Goal: Use online tool/utility: Use online tool/utility

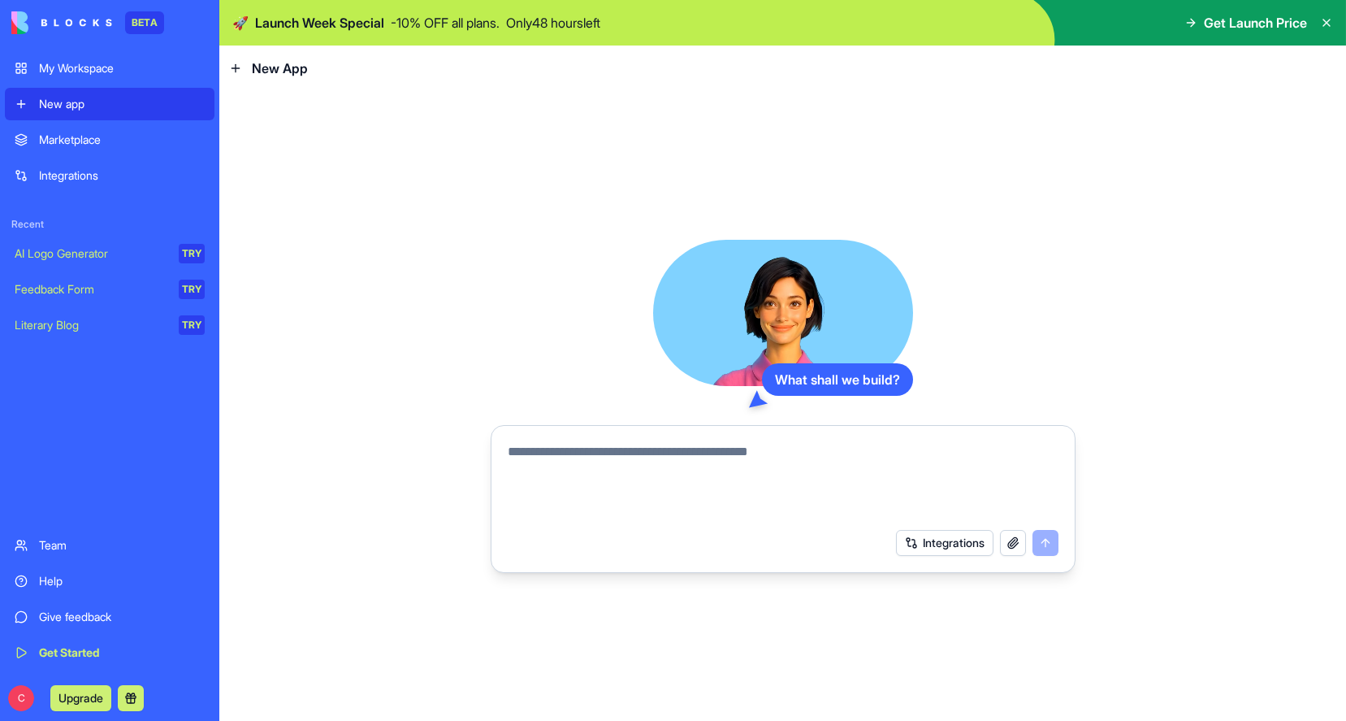
click at [81, 141] on div "Marketplace" at bounding box center [122, 140] width 166 height 16
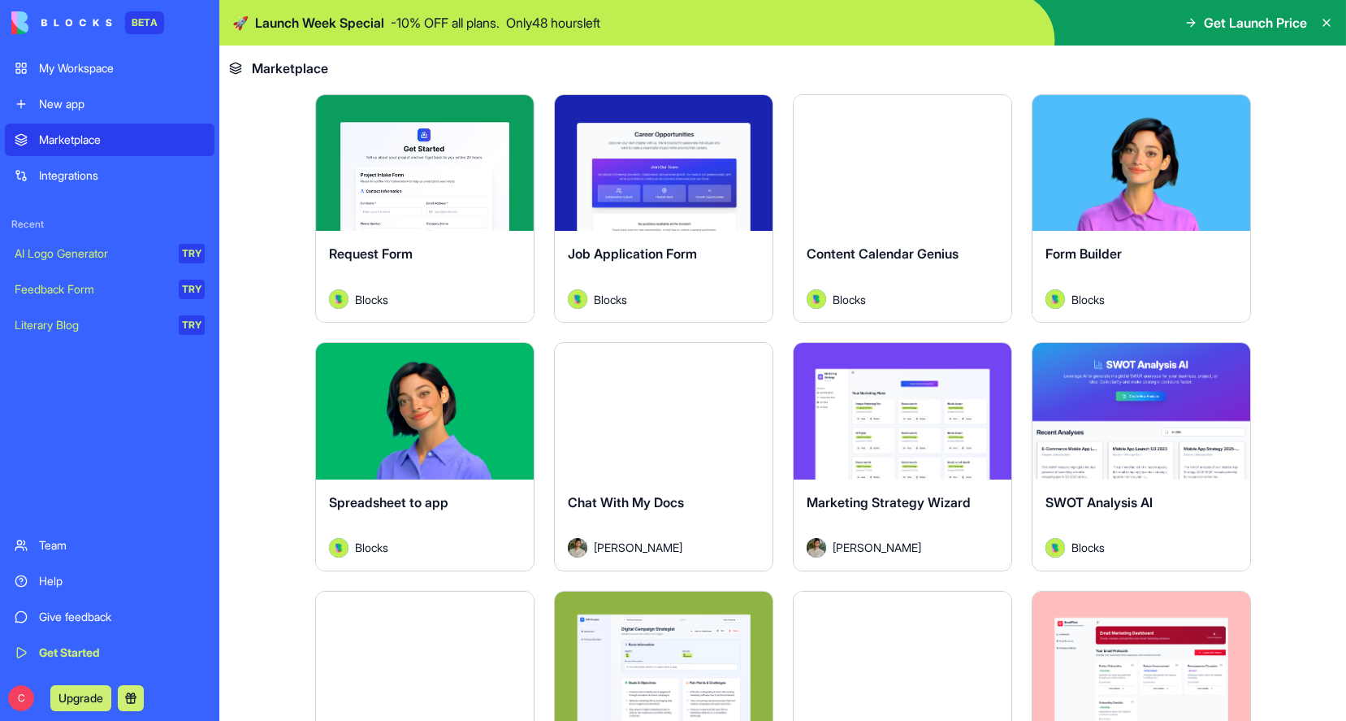
scroll to position [2065, 0]
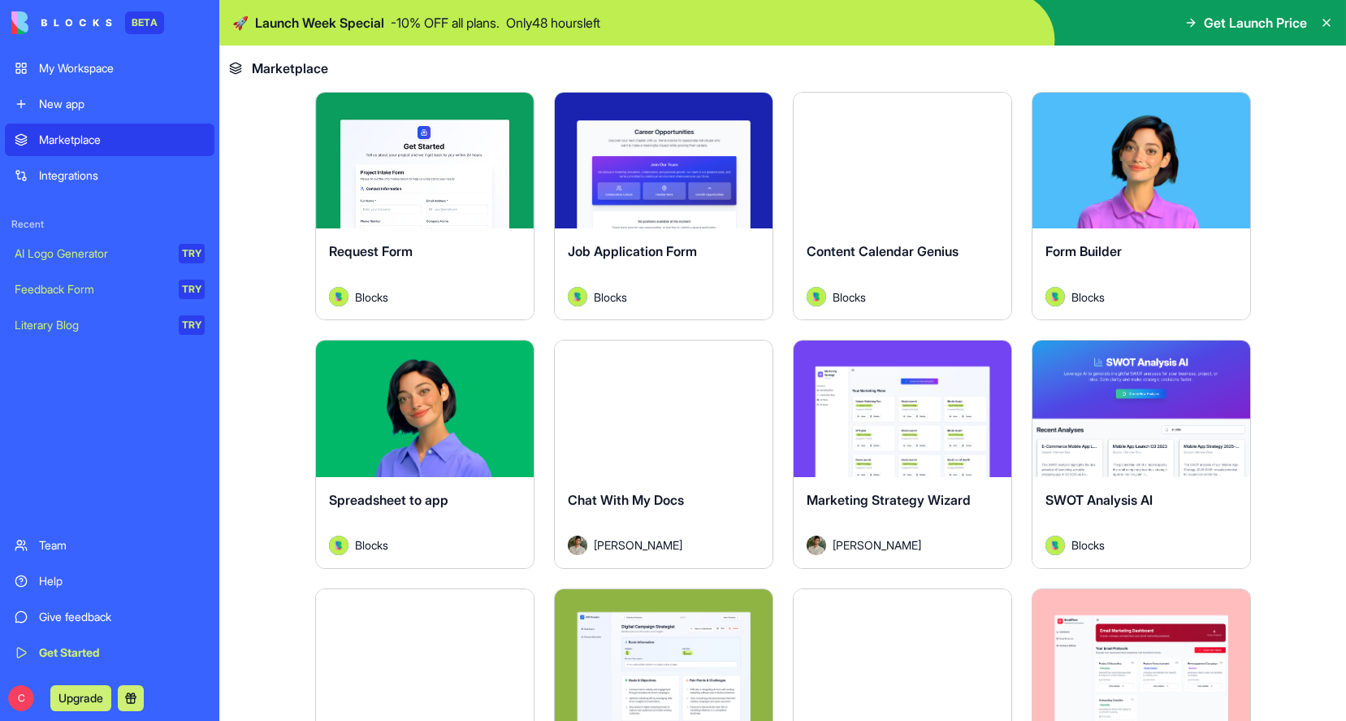
click at [443, 419] on button "Explore" at bounding box center [425, 408] width 122 height 32
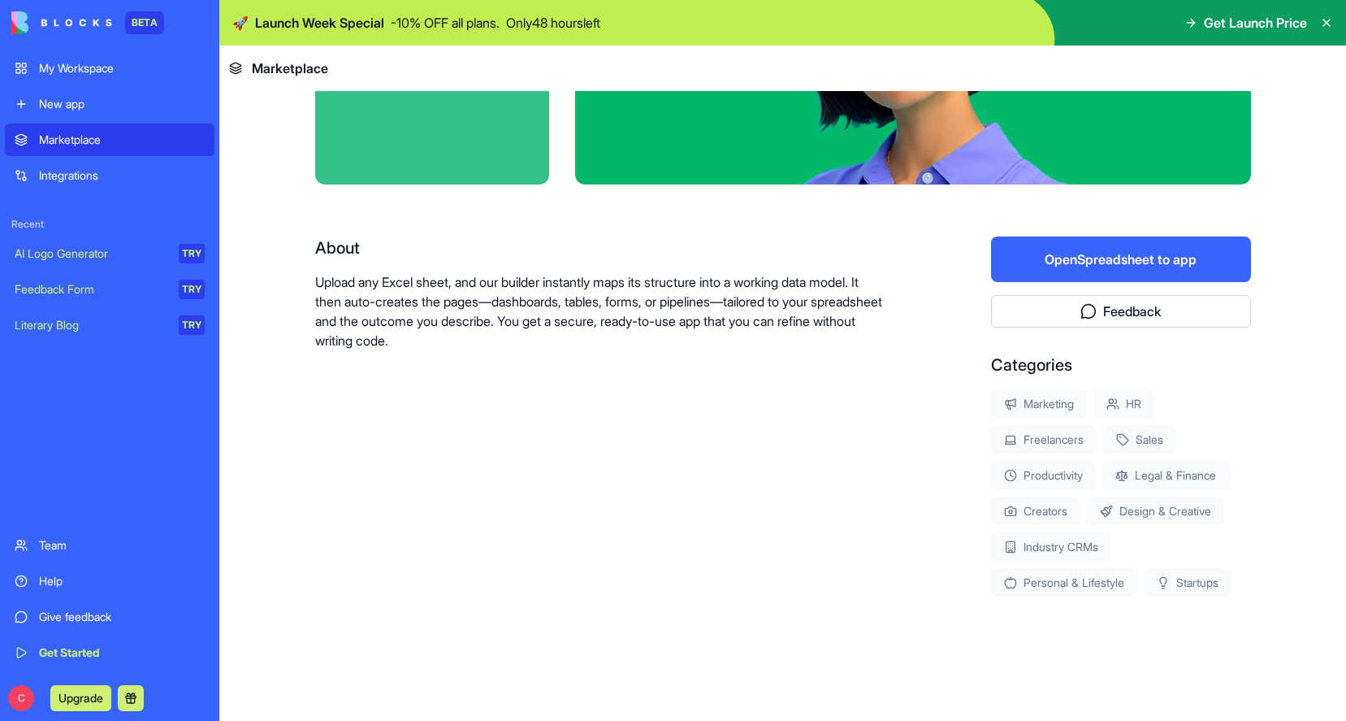
scroll to position [186, 0]
click at [1124, 265] on button "Open Spreadsheet to app" at bounding box center [1121, 258] width 260 height 45
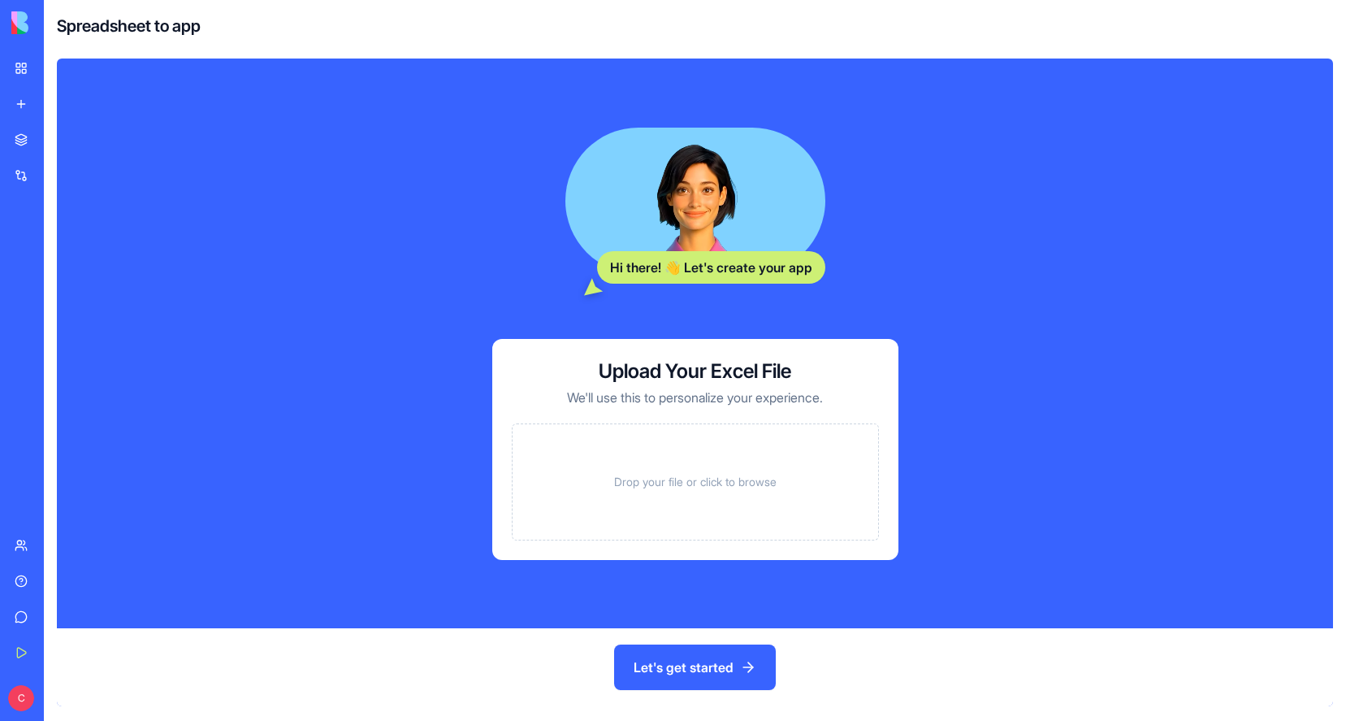
click at [732, 474] on span "Drop your file or click to browse" at bounding box center [695, 482] width 162 height 16
click at [693, 662] on button "Let's get started" at bounding box center [695, 666] width 162 height 45
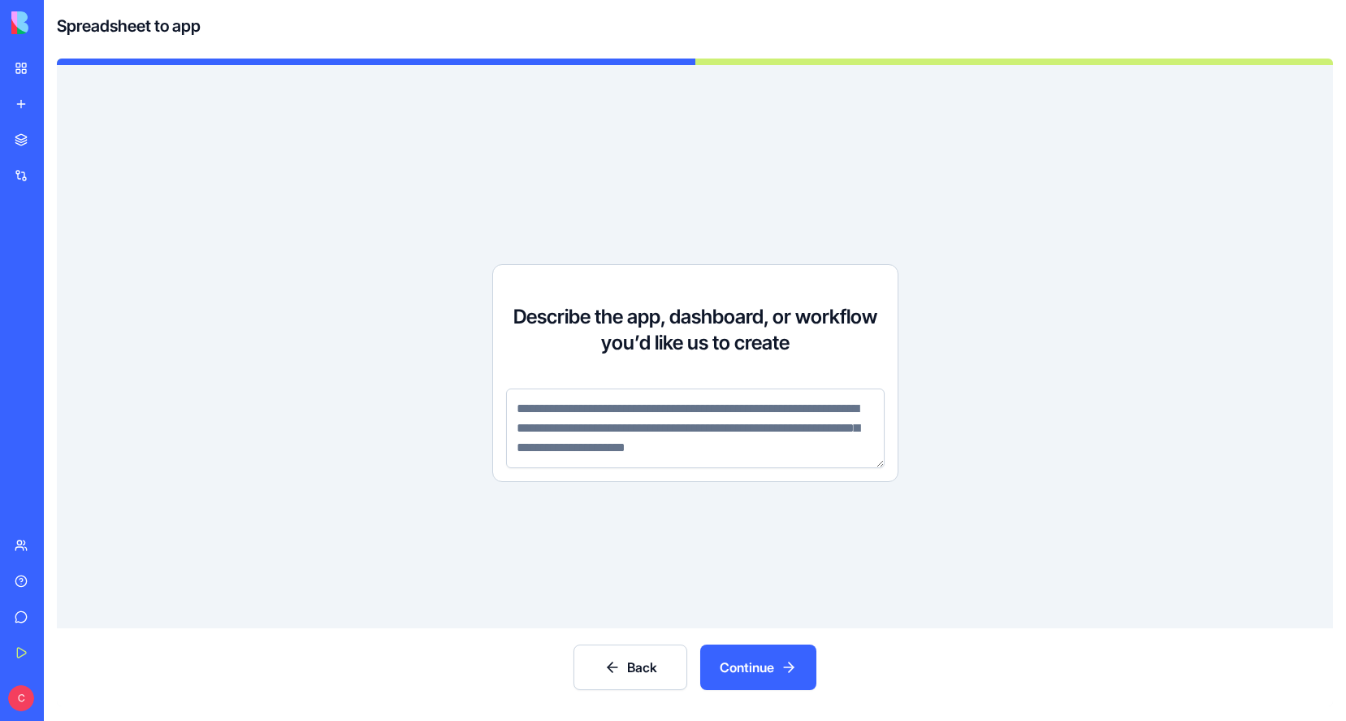
click at [757, 427] on textarea at bounding box center [695, 428] width 379 height 80
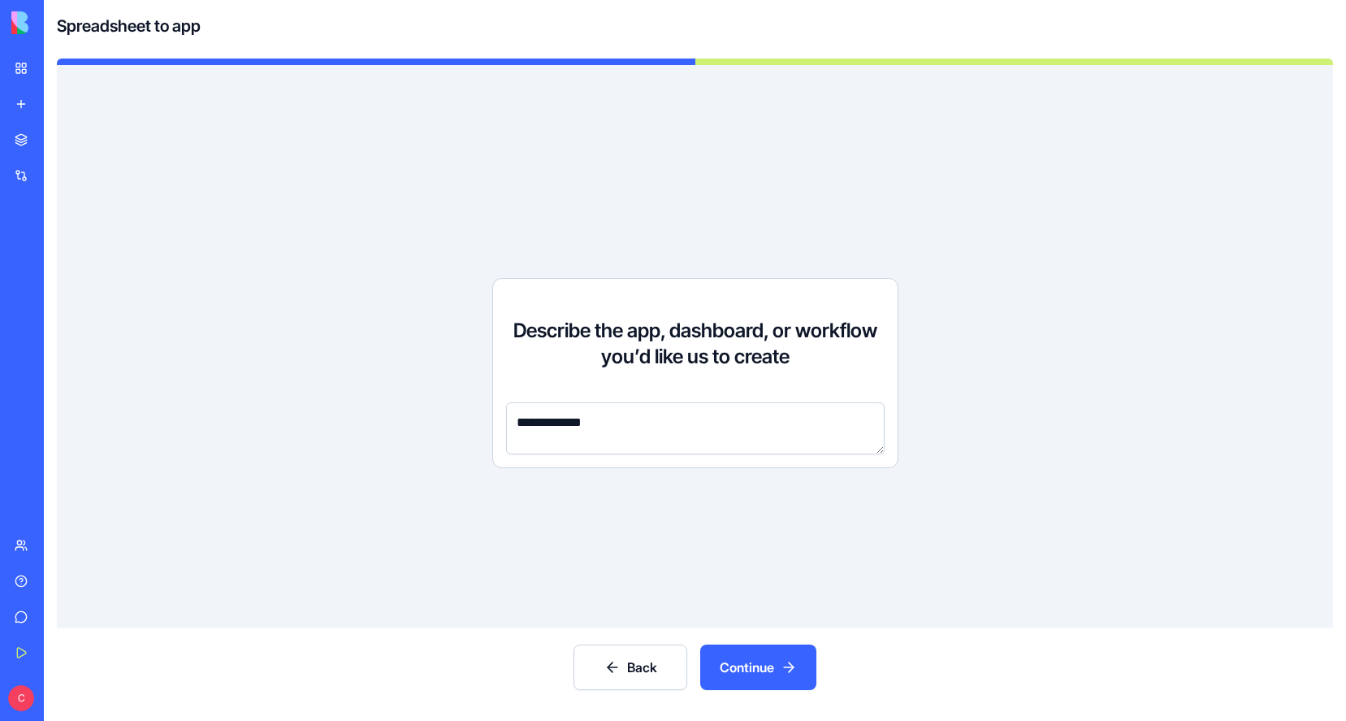
type textarea "**********"
click at [746, 666] on button "Continue" at bounding box center [758, 666] width 116 height 45
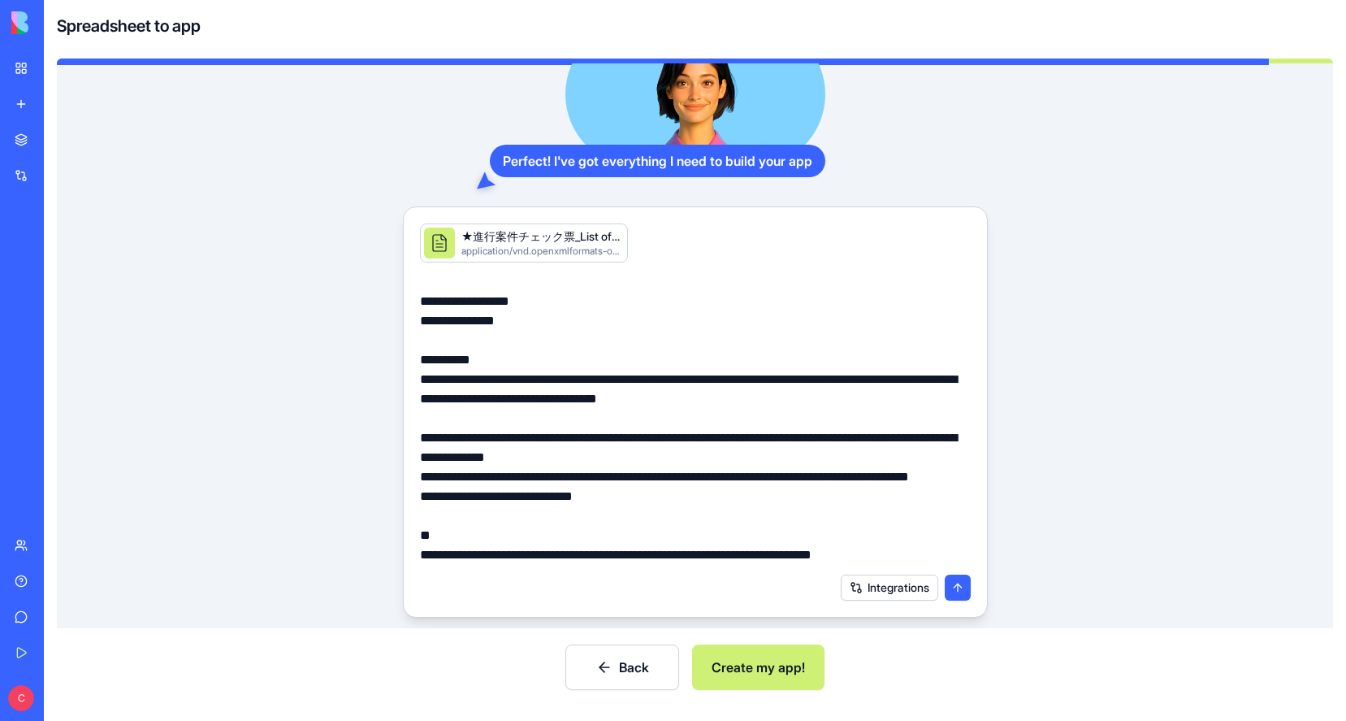
scroll to position [188, 0]
